Goal: Information Seeking & Learning: Learn about a topic

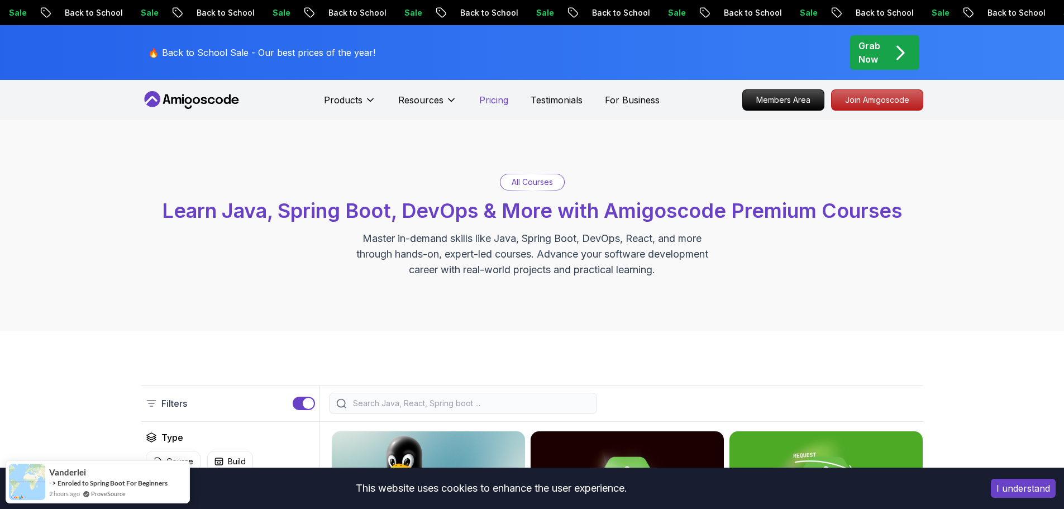
click at [503, 103] on p "Pricing" at bounding box center [493, 99] width 29 height 13
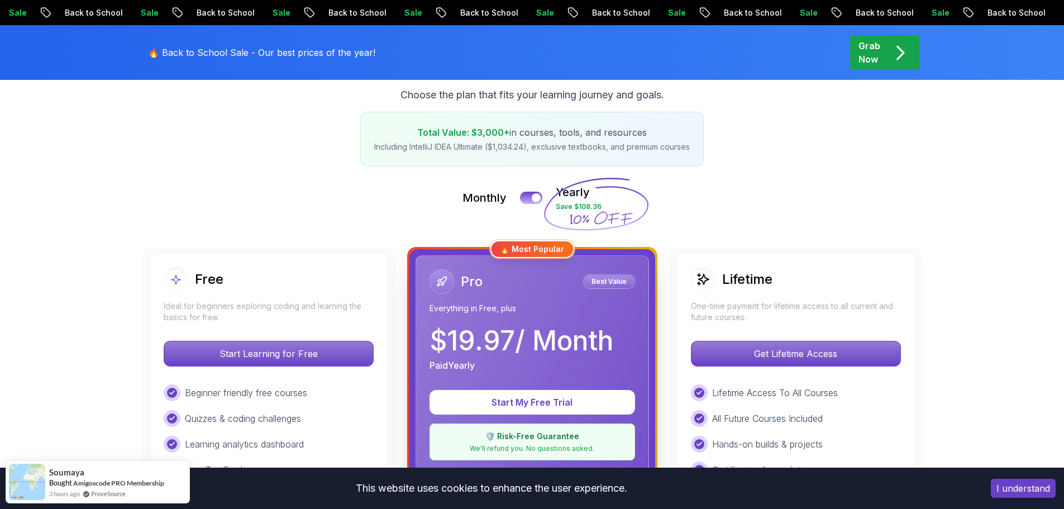
scroll to position [168, 0]
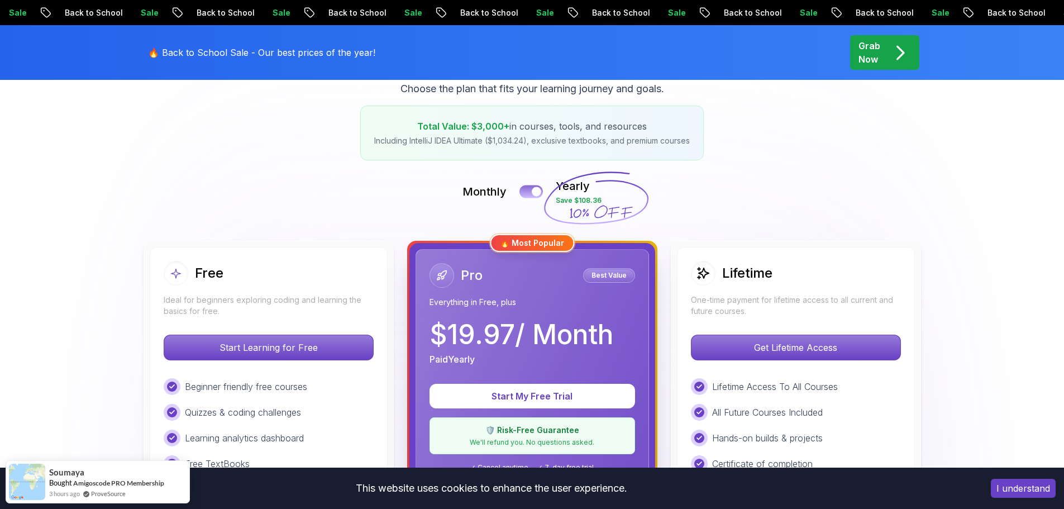
click at [529, 185] on button at bounding box center [531, 191] width 23 height 13
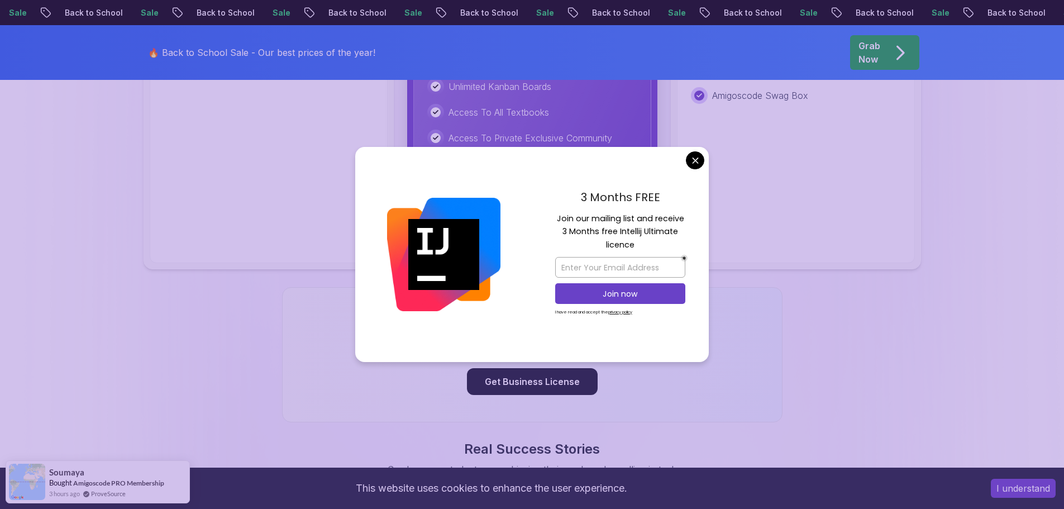
scroll to position [671, 0]
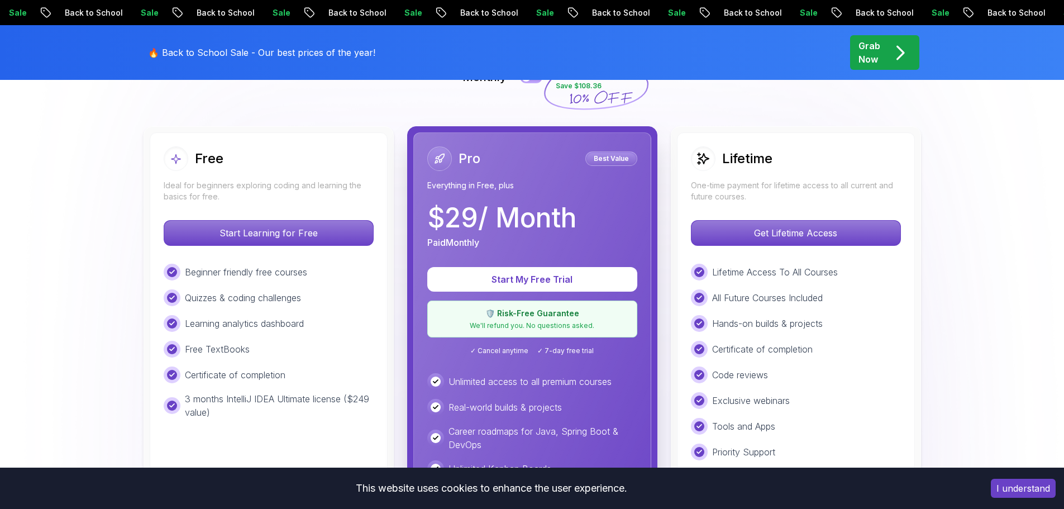
scroll to position [279, 0]
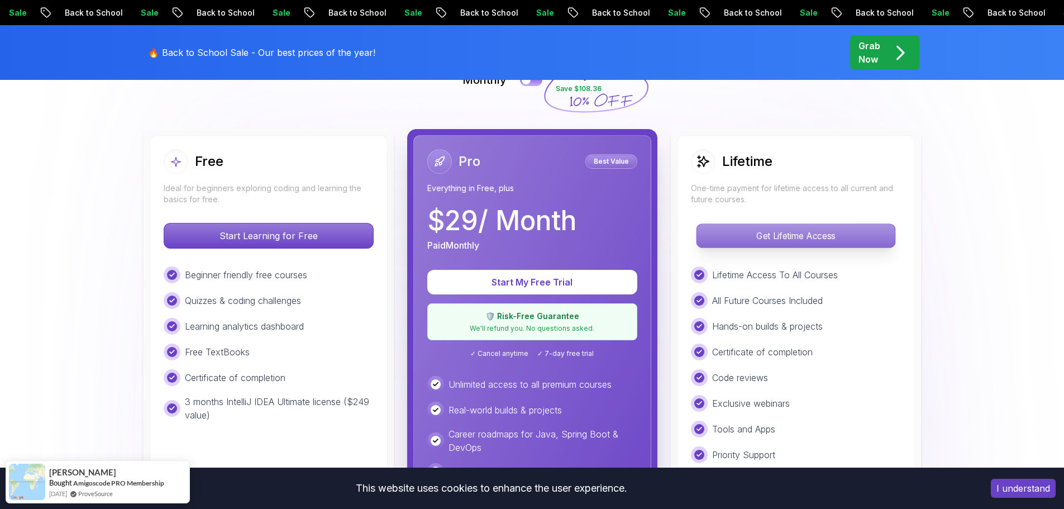
click at [776, 236] on p "Get Lifetime Access" at bounding box center [796, 235] width 198 height 23
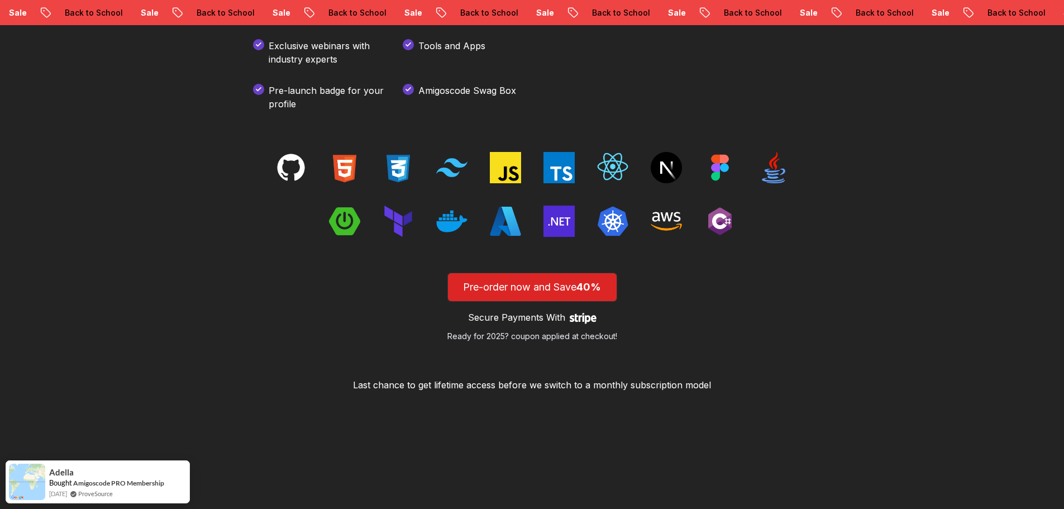
scroll to position [1788, 0]
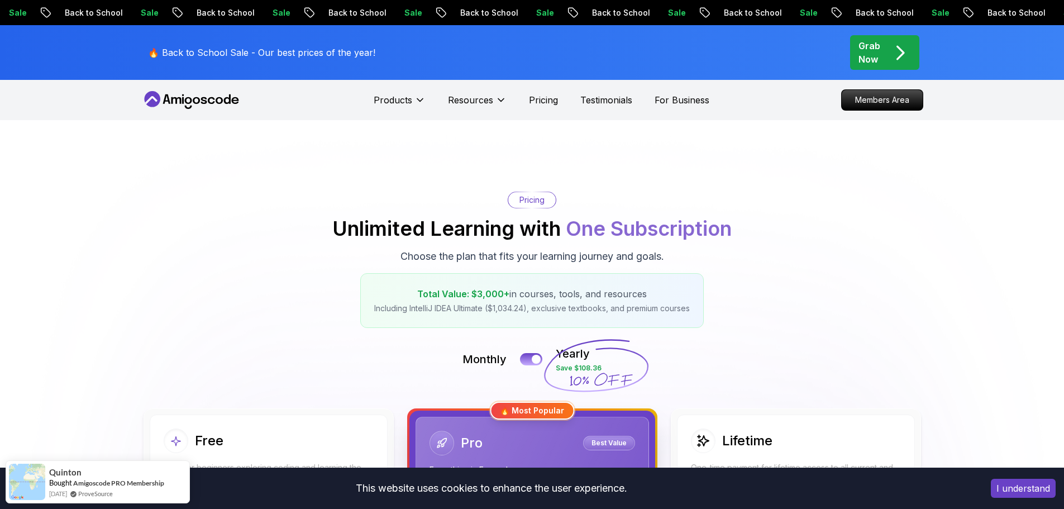
click at [213, 104] on icon at bounding box center [191, 100] width 101 height 18
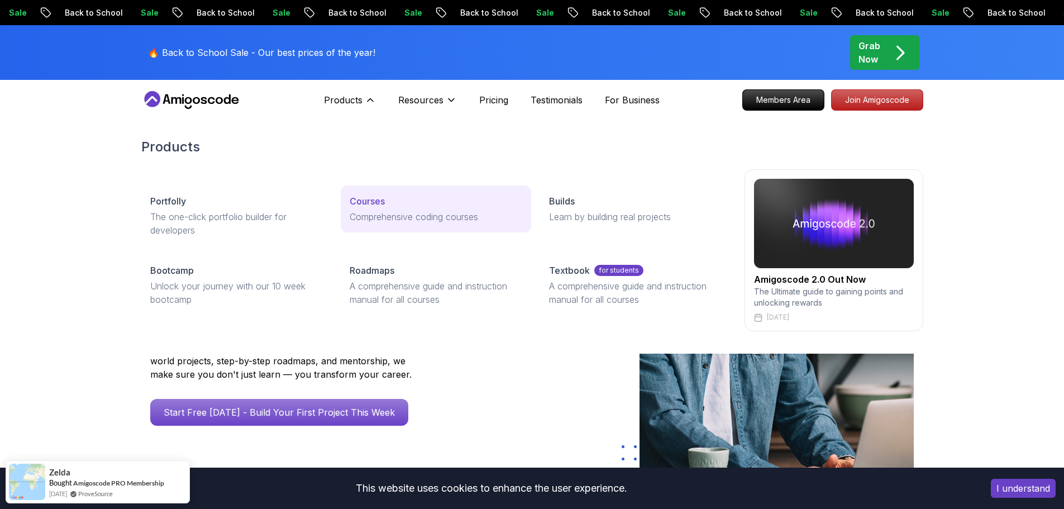
click at [369, 198] on p "Courses" at bounding box center [367, 200] width 35 height 13
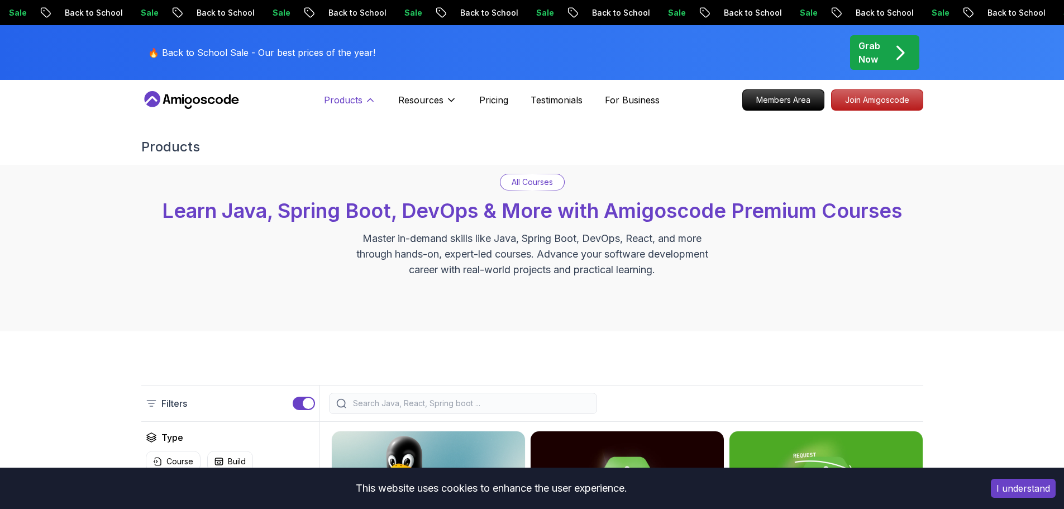
click at [353, 100] on p "Products" at bounding box center [343, 99] width 39 height 13
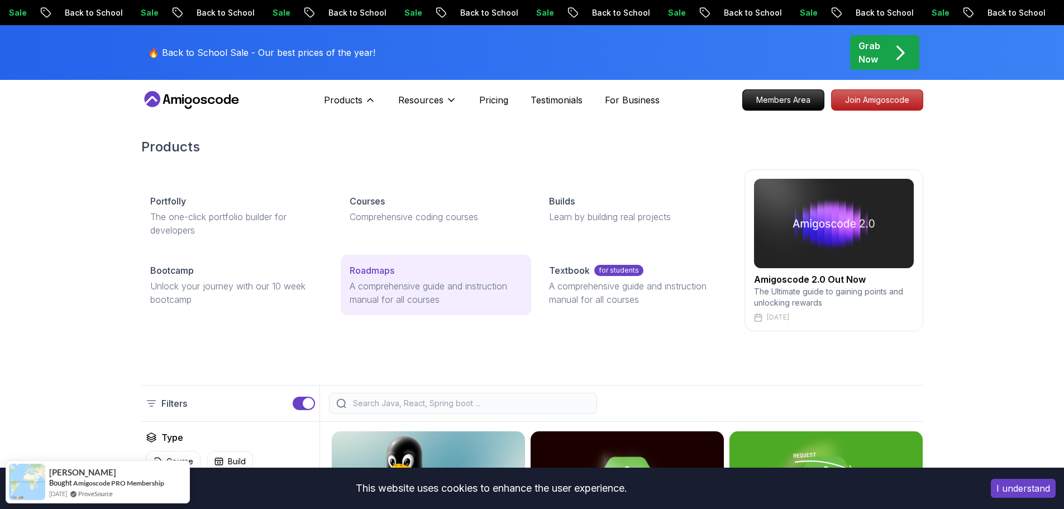
click at [379, 273] on p "Roadmaps" at bounding box center [372, 270] width 45 height 13
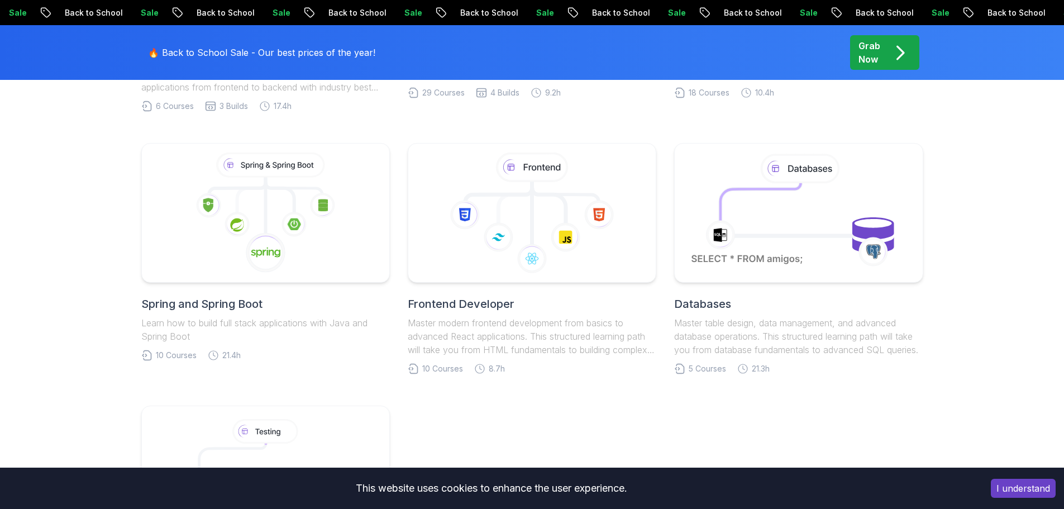
scroll to position [503, 0]
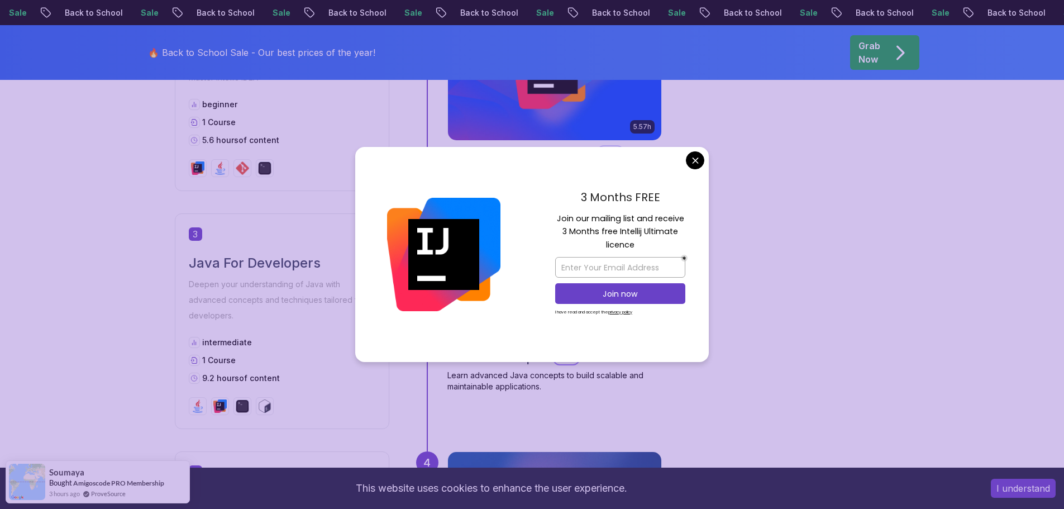
scroll to position [894, 0]
